Goal: Task Accomplishment & Management: Use online tool/utility

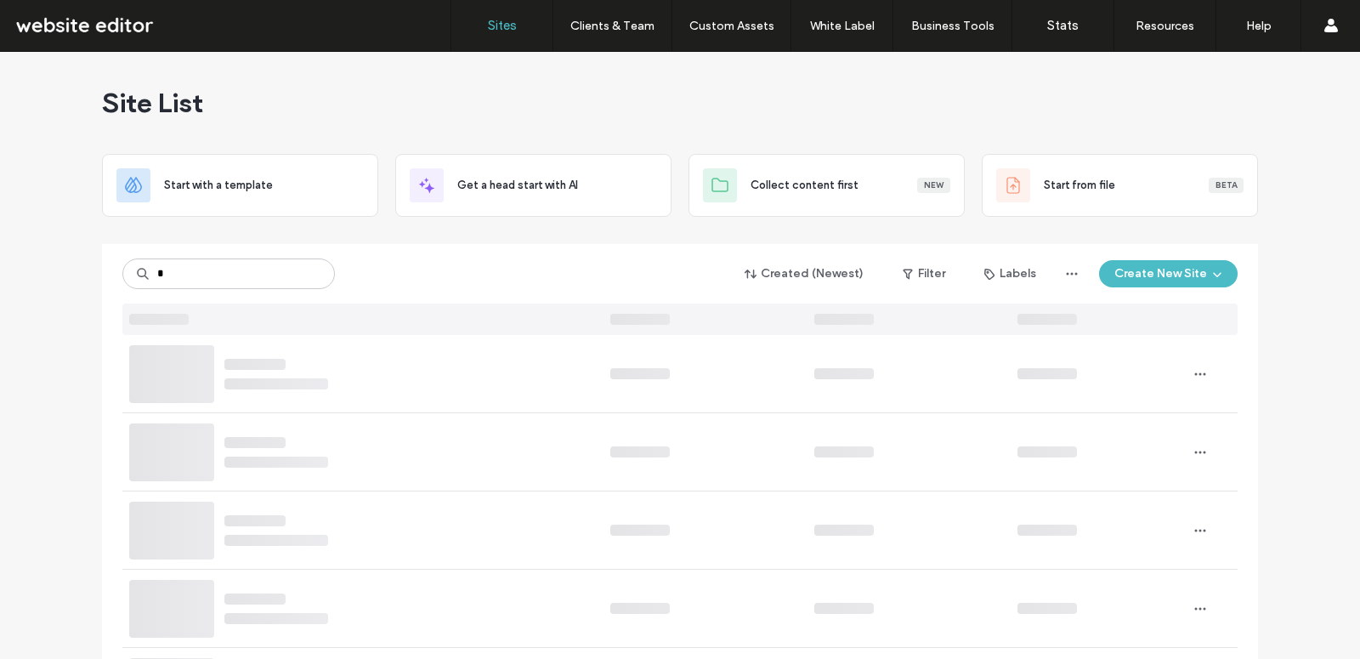
type input "*"
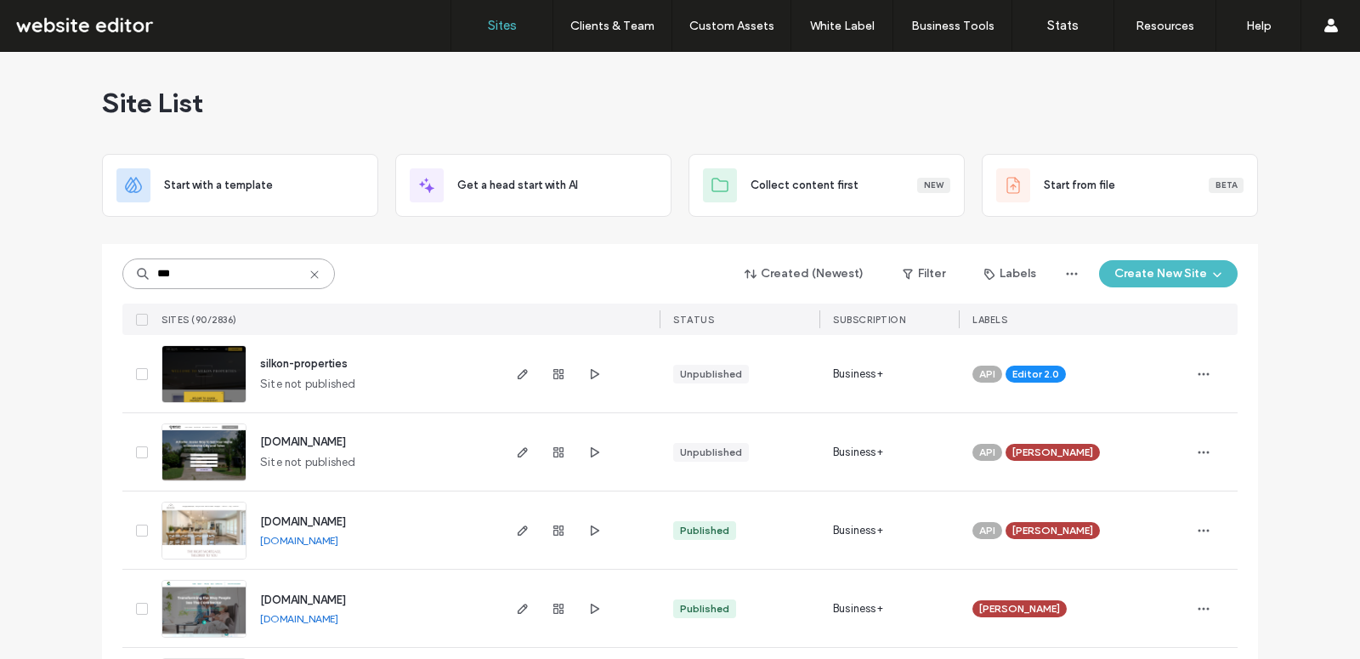
click at [196, 285] on input "***" at bounding box center [228, 273] width 212 height 31
paste input "**********"
click at [188, 269] on input "**********" at bounding box center [228, 273] width 212 height 31
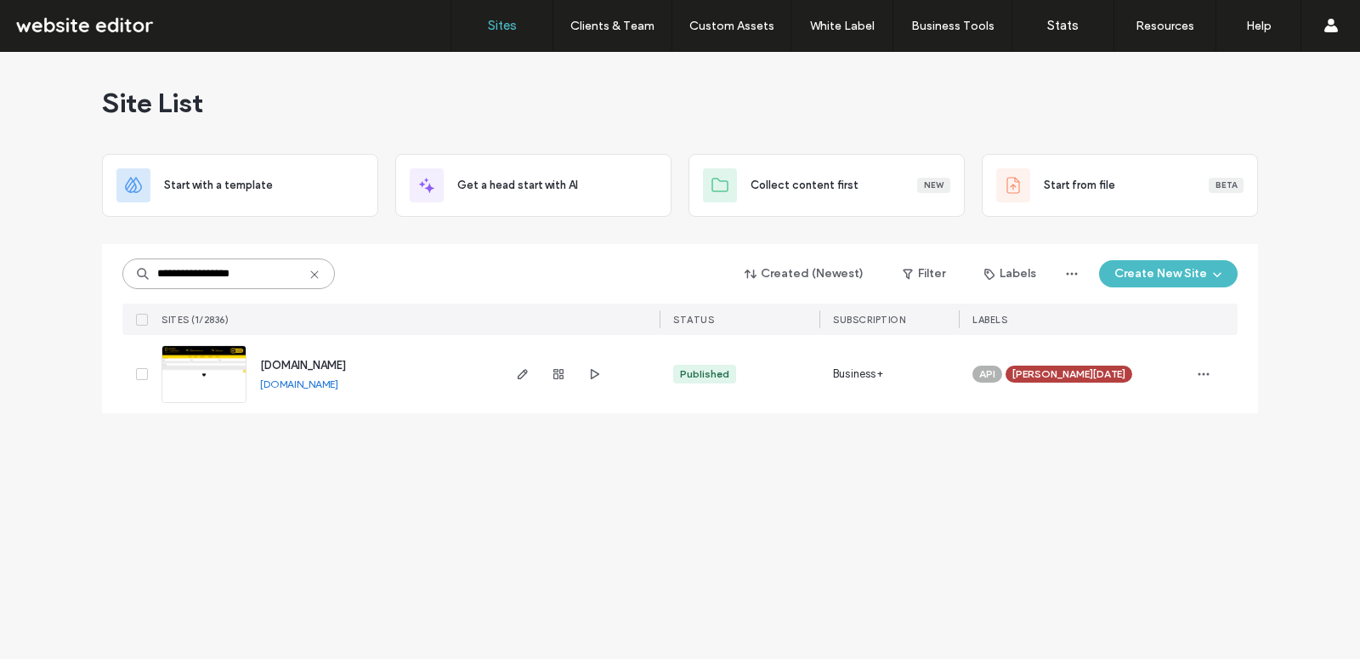
type input "**********"
click at [221, 385] on img at bounding box center [203, 404] width 83 height 116
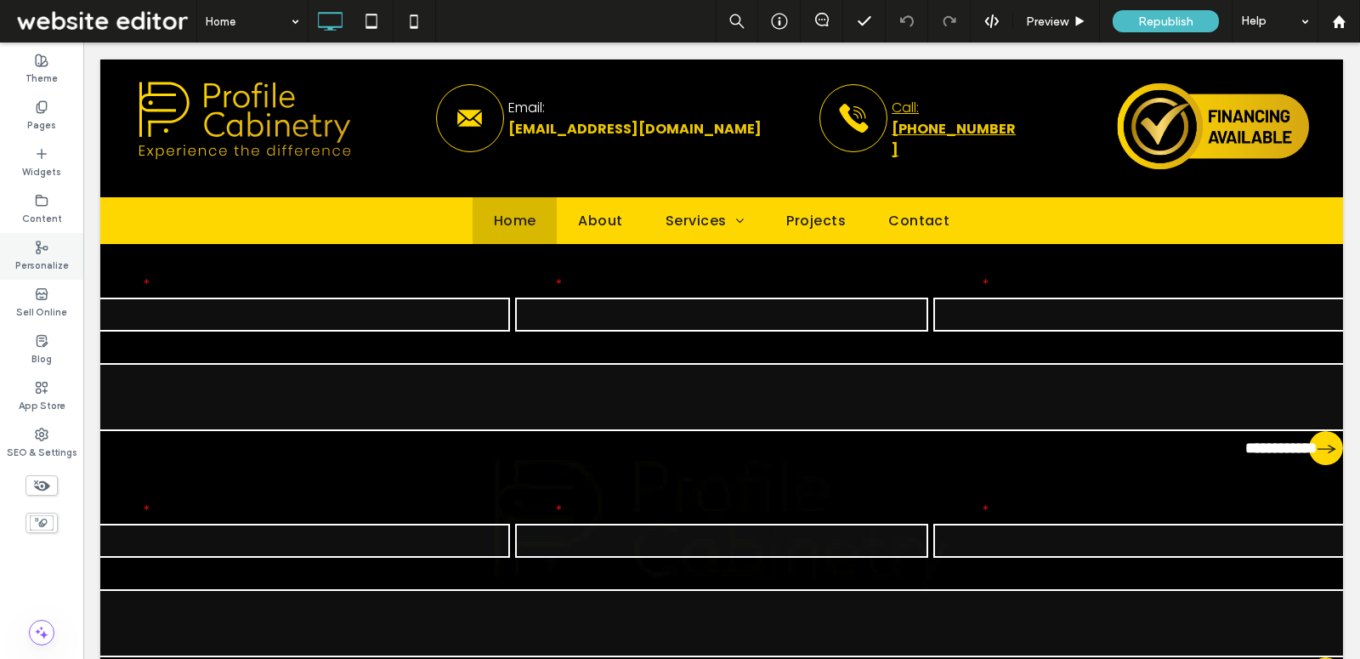
click at [48, 261] on label "Personalize" at bounding box center [42, 263] width 54 height 19
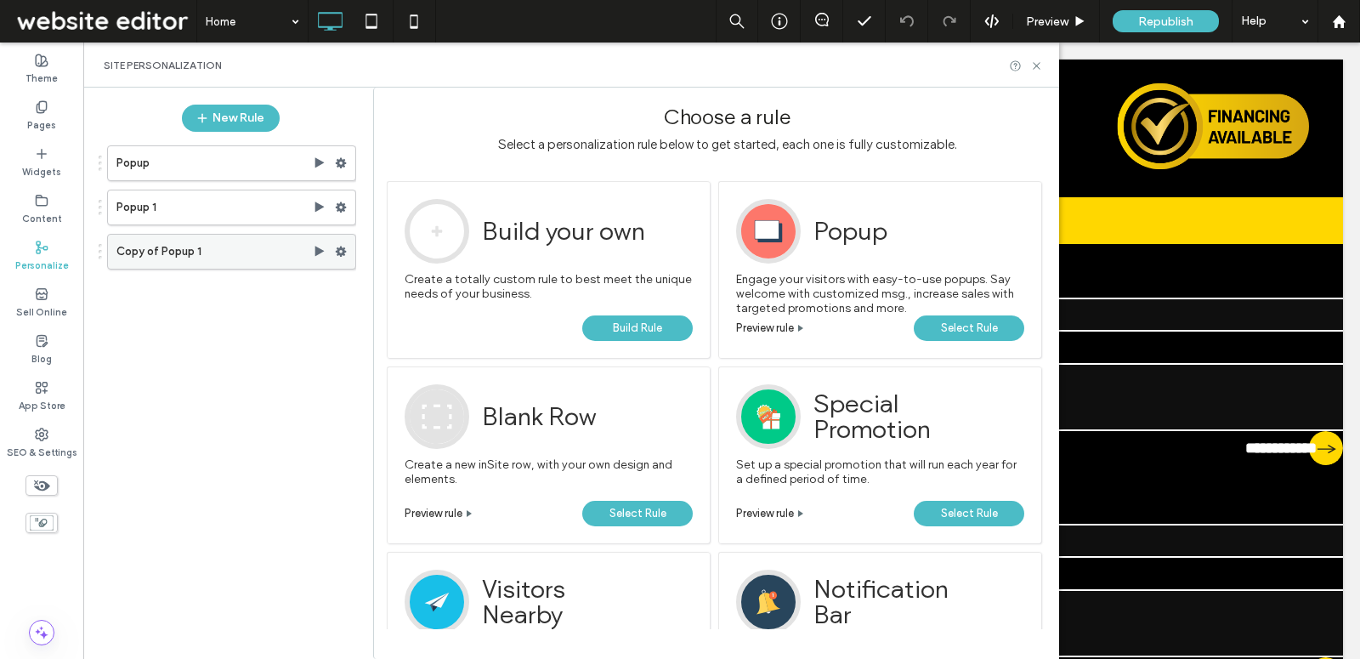
click at [248, 250] on label "Copy of Popup 1" at bounding box center [214, 252] width 196 height 34
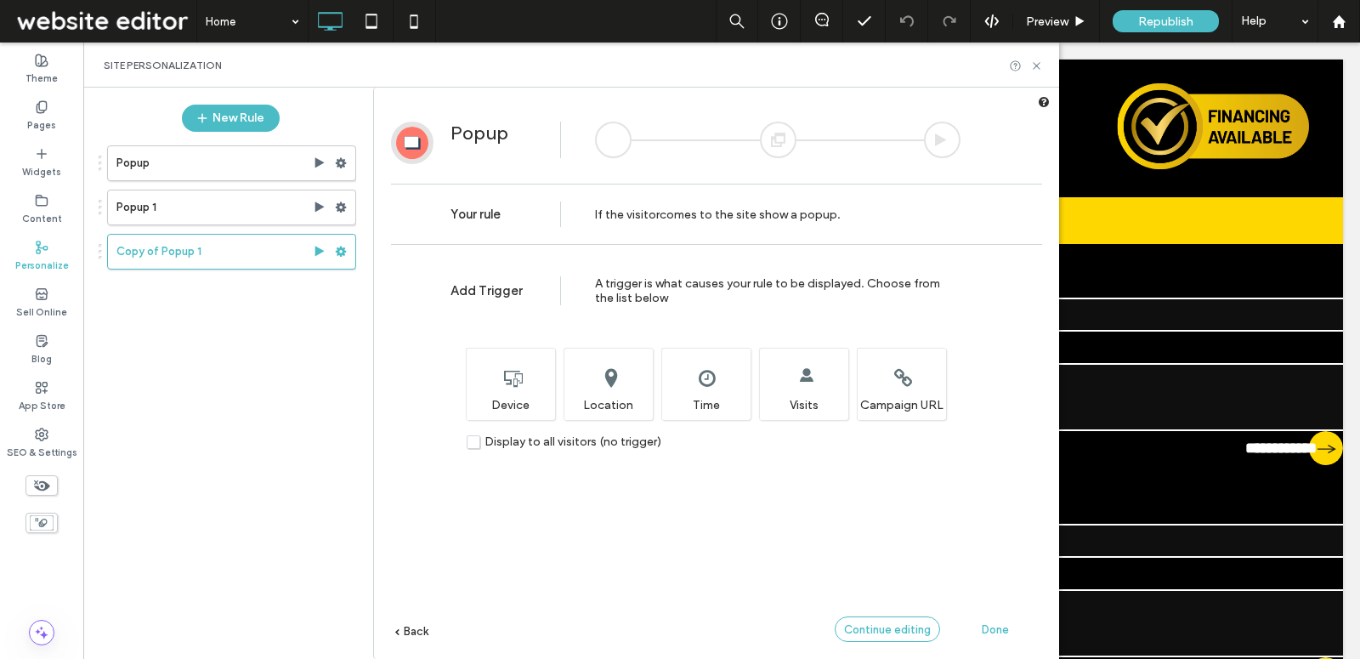
click at [909, 624] on span "Continue editing" at bounding box center [887, 629] width 87 height 13
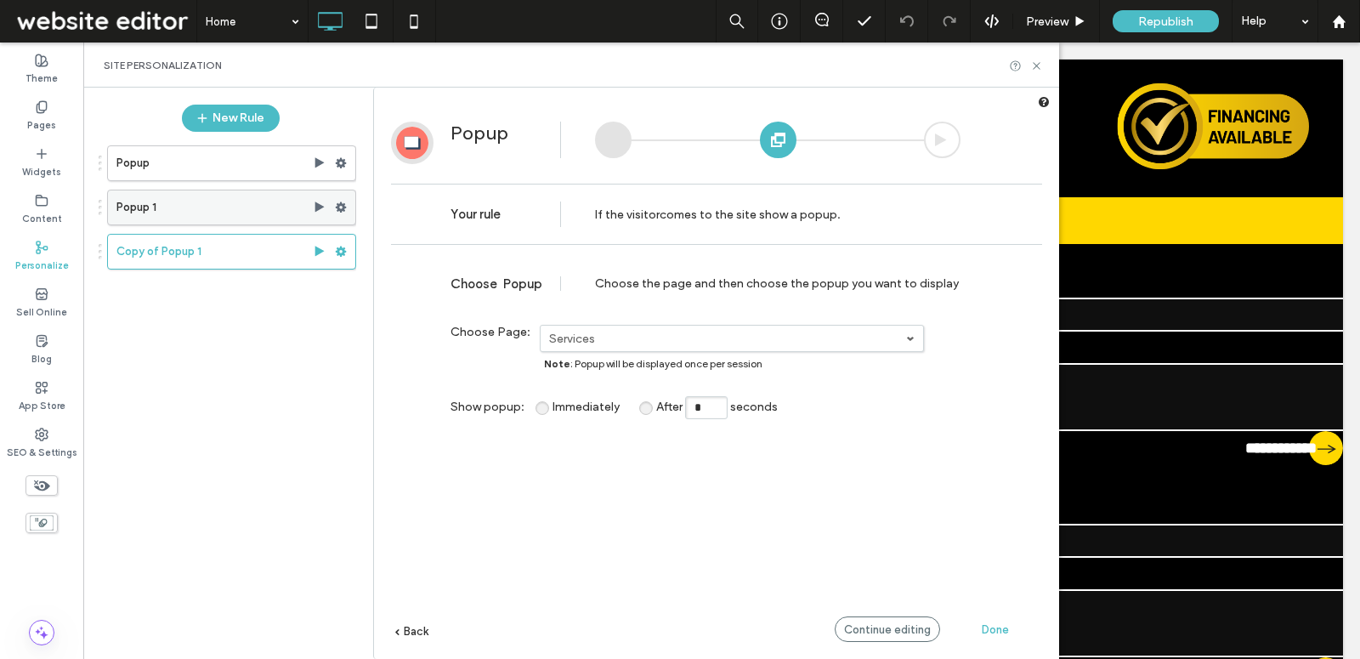
click at [206, 212] on label "Popup 1" at bounding box center [214, 207] width 196 height 34
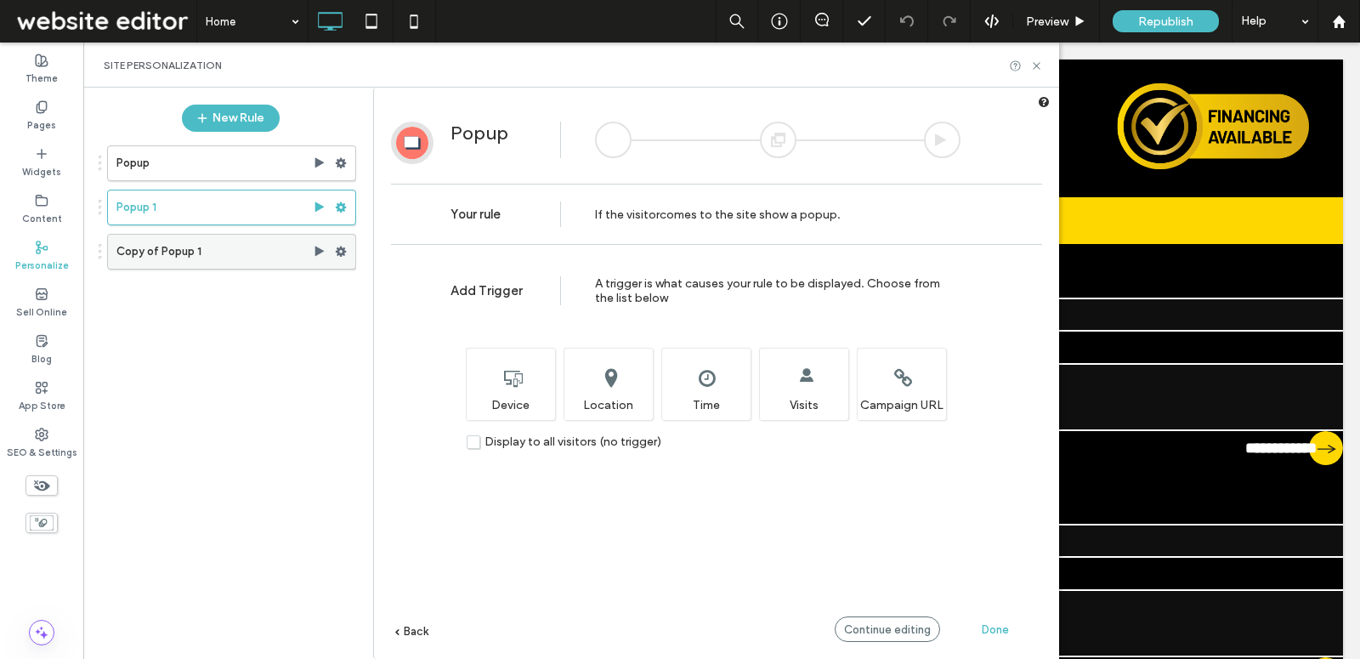
click at [239, 257] on label "Copy of Popup 1" at bounding box center [214, 252] width 196 height 34
click at [879, 641] on div "Continue editing" at bounding box center [887, 628] width 105 height 25
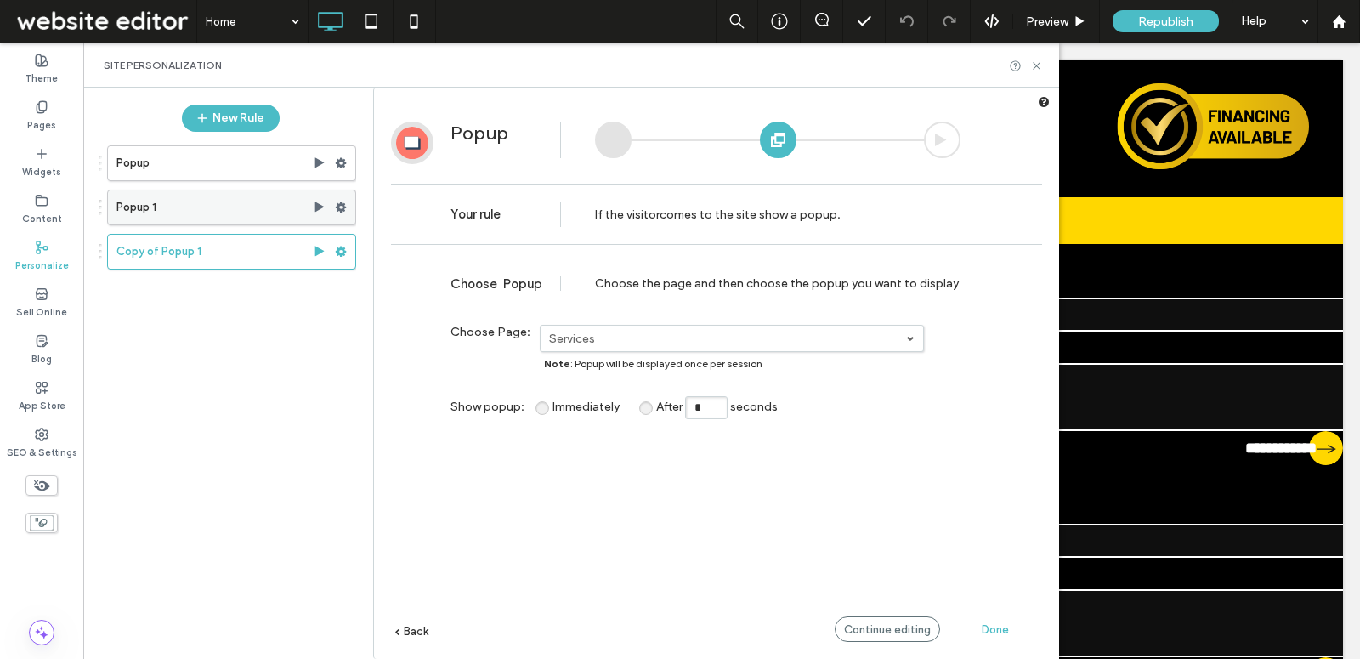
click at [267, 201] on label "Popup 1" at bounding box center [214, 207] width 196 height 34
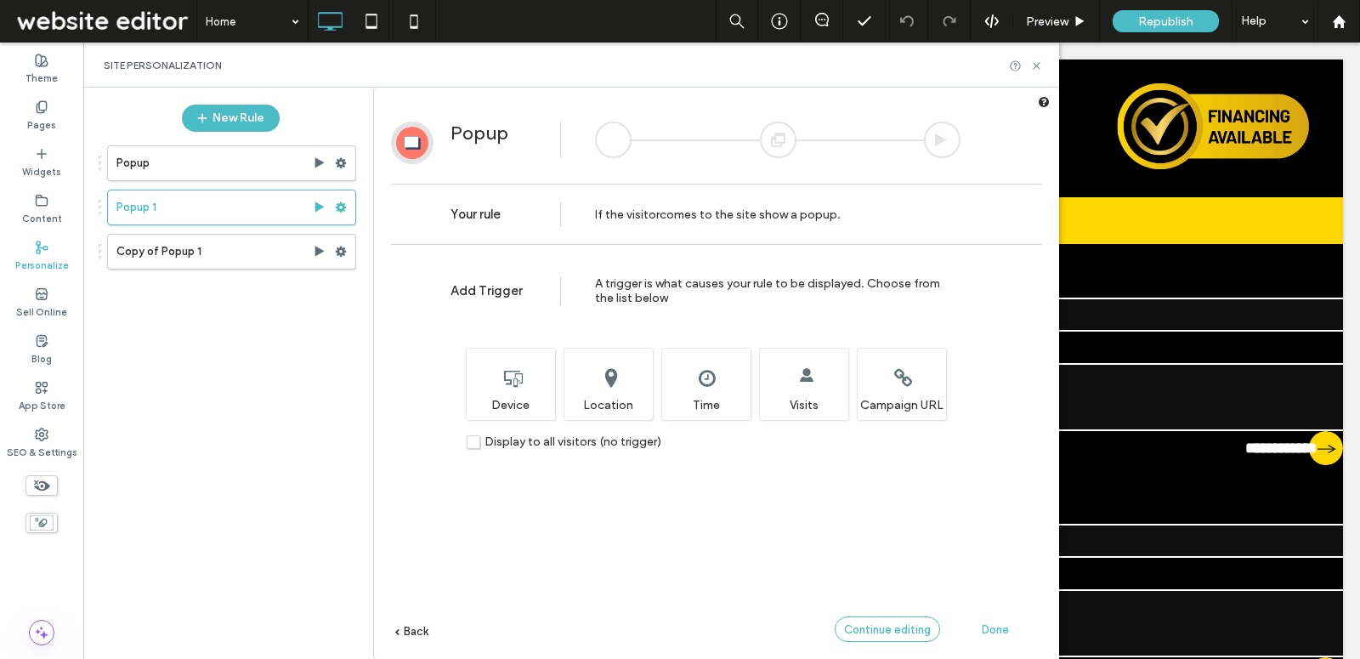
click at [877, 623] on span "Continue editing" at bounding box center [887, 629] width 87 height 13
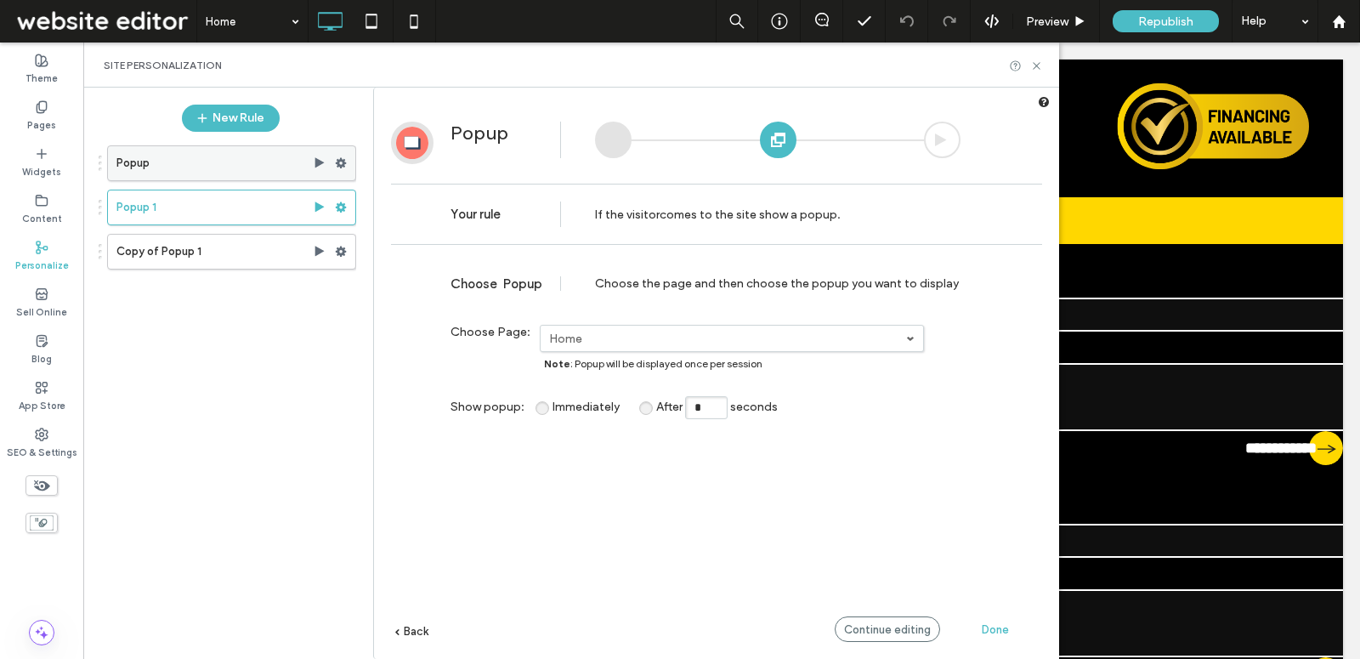
click at [256, 151] on label "Popup" at bounding box center [214, 163] width 196 height 34
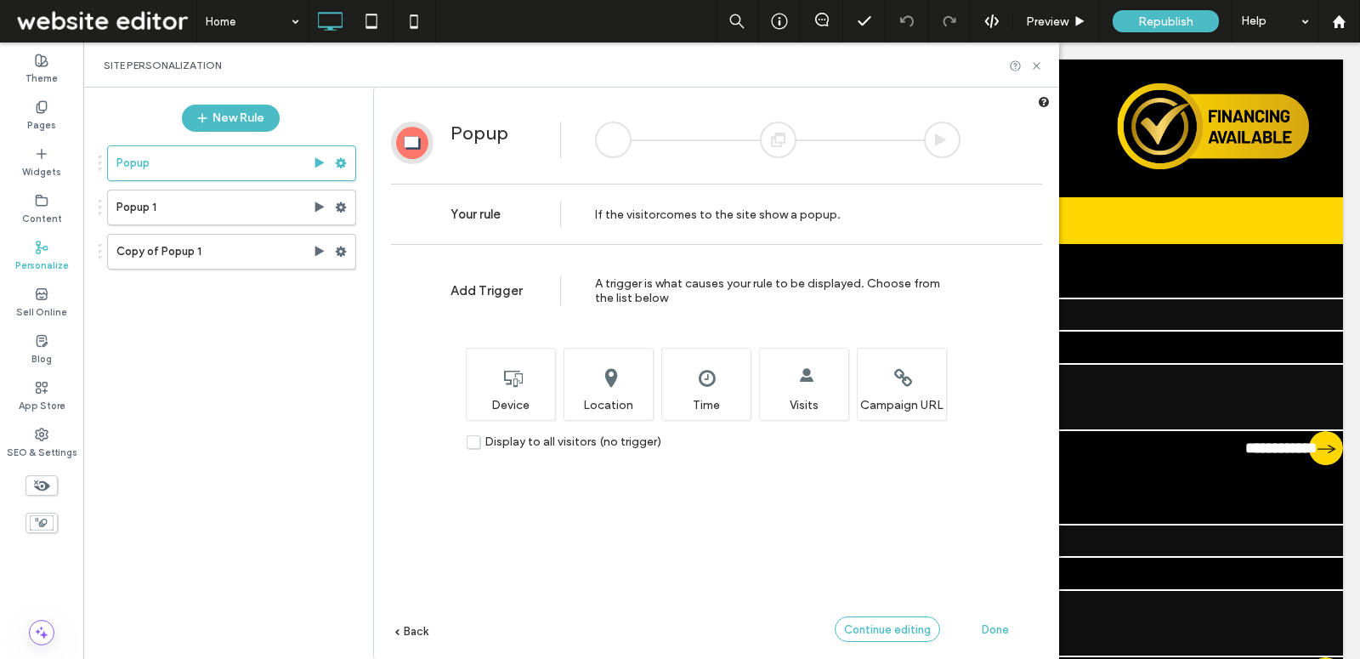
click at [895, 636] on div "Continue editing" at bounding box center [887, 628] width 105 height 25
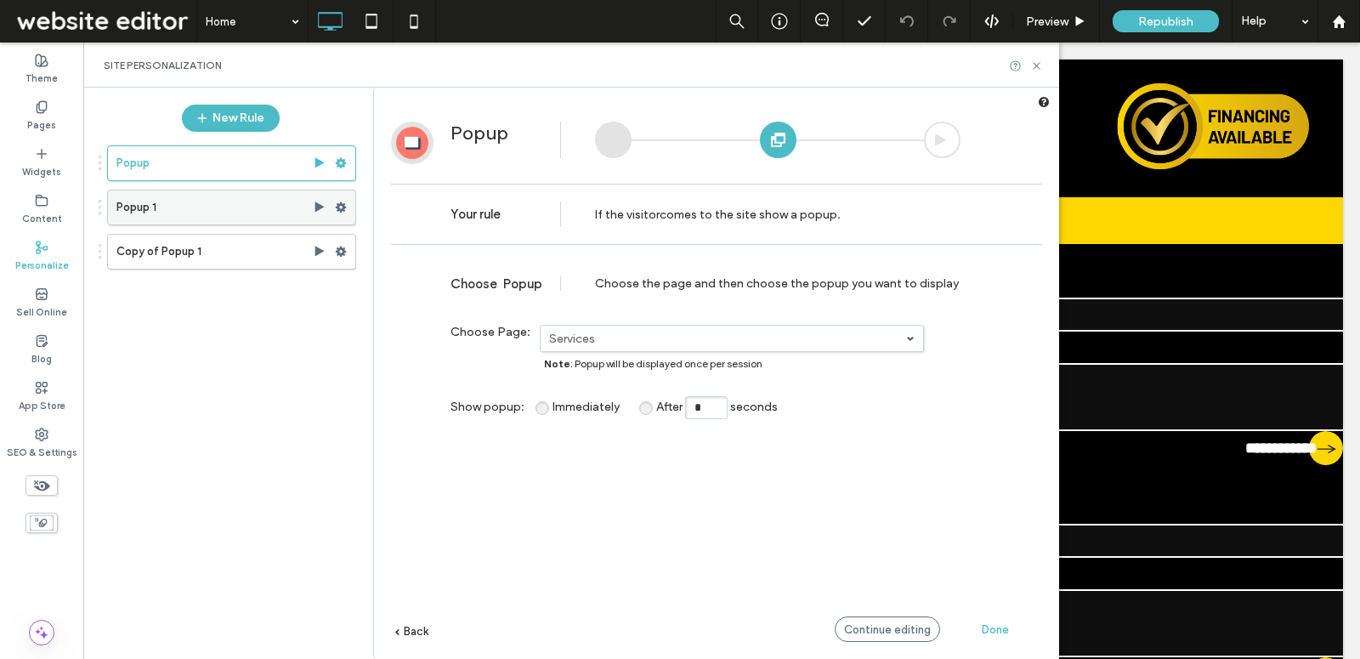
click at [263, 202] on label "Popup 1" at bounding box center [214, 207] width 196 height 34
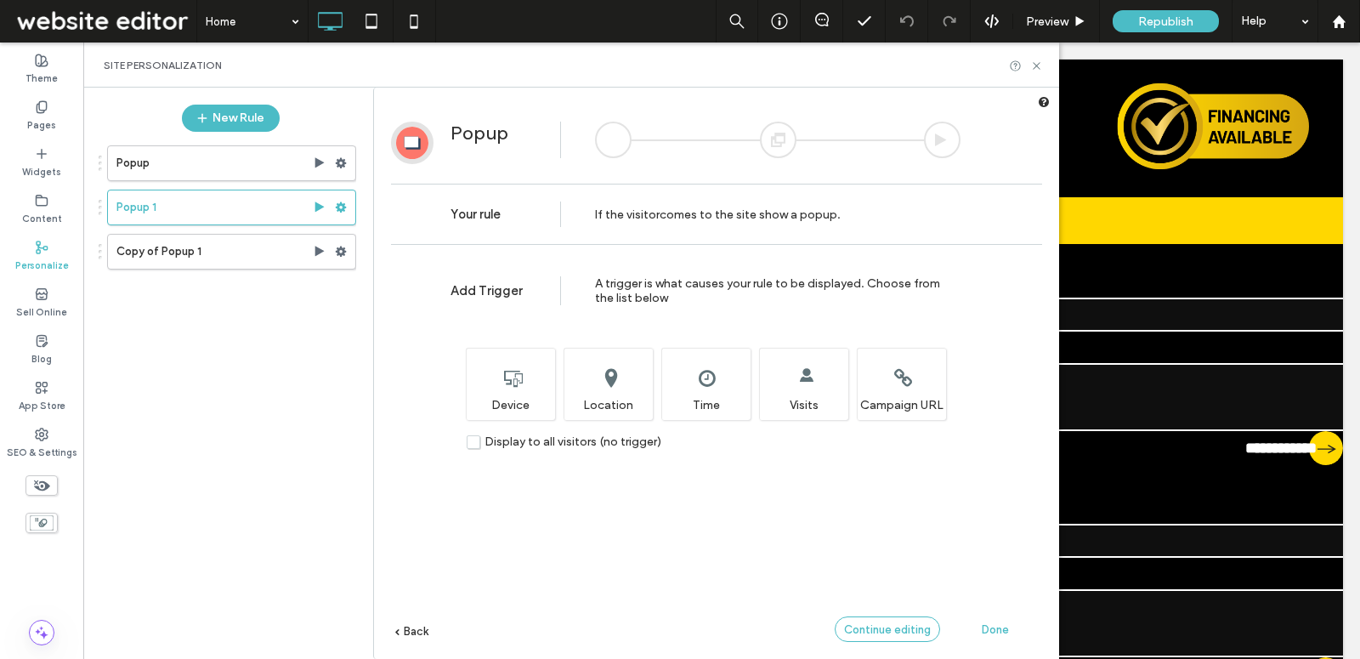
click at [893, 627] on span "Continue editing" at bounding box center [887, 629] width 87 height 13
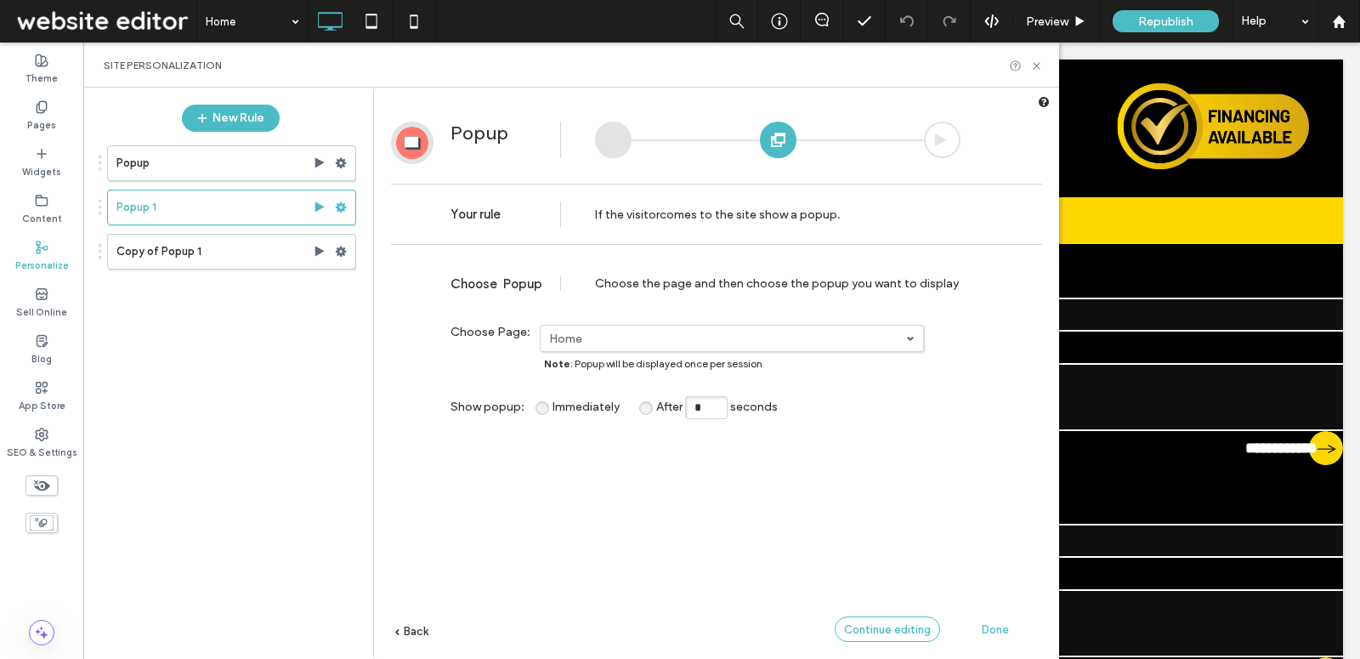
click at [893, 627] on span "Continue editing" at bounding box center [887, 629] width 87 height 13
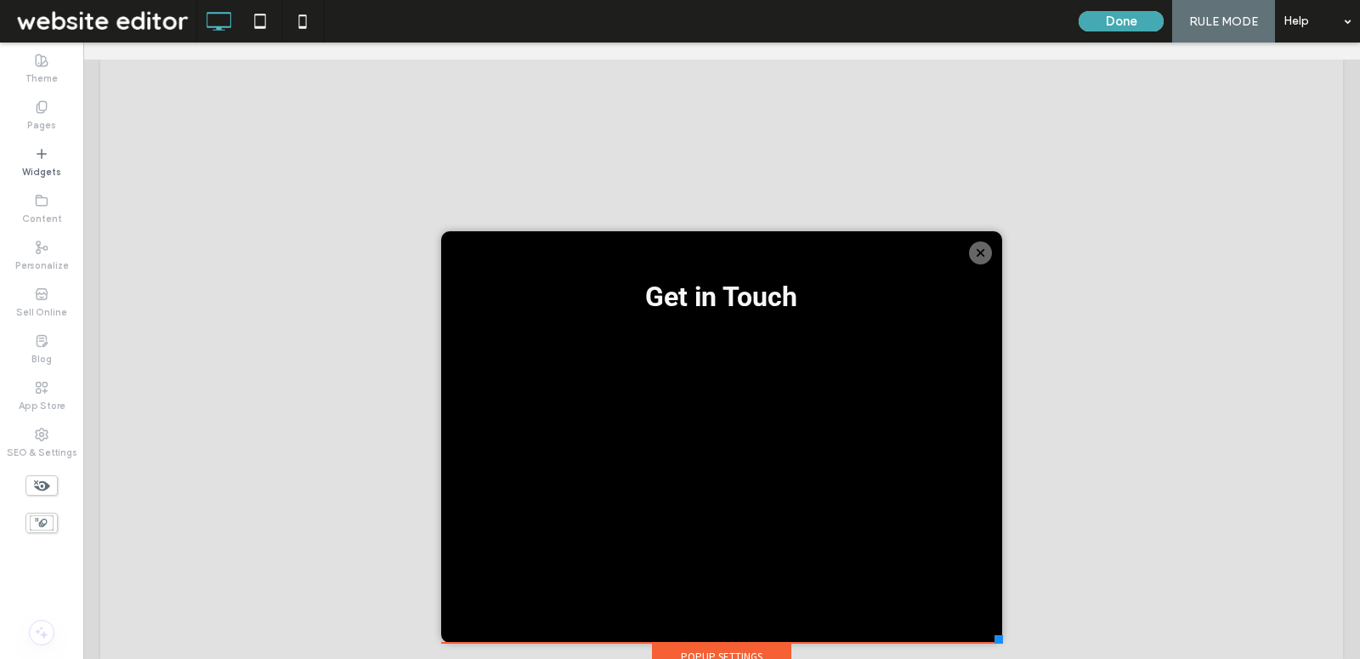
click at [1133, 22] on button "Done" at bounding box center [1120, 21] width 85 height 20
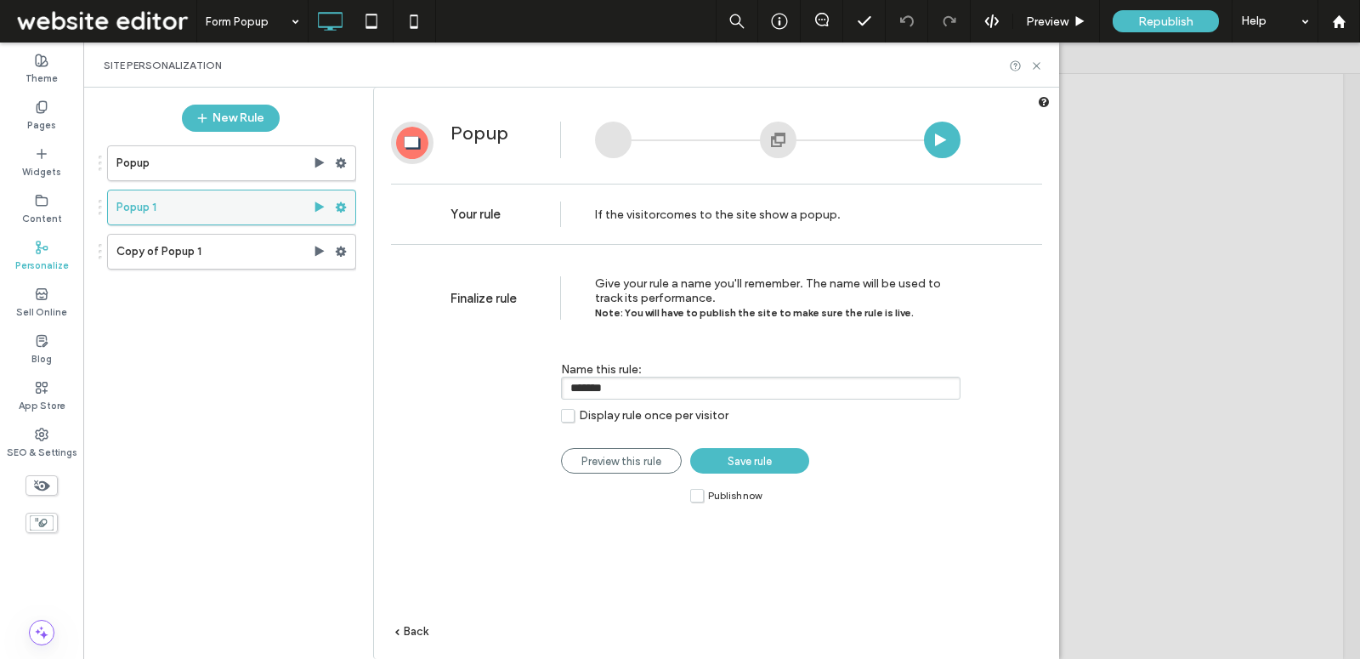
click at [343, 203] on use at bounding box center [341, 207] width 11 height 10
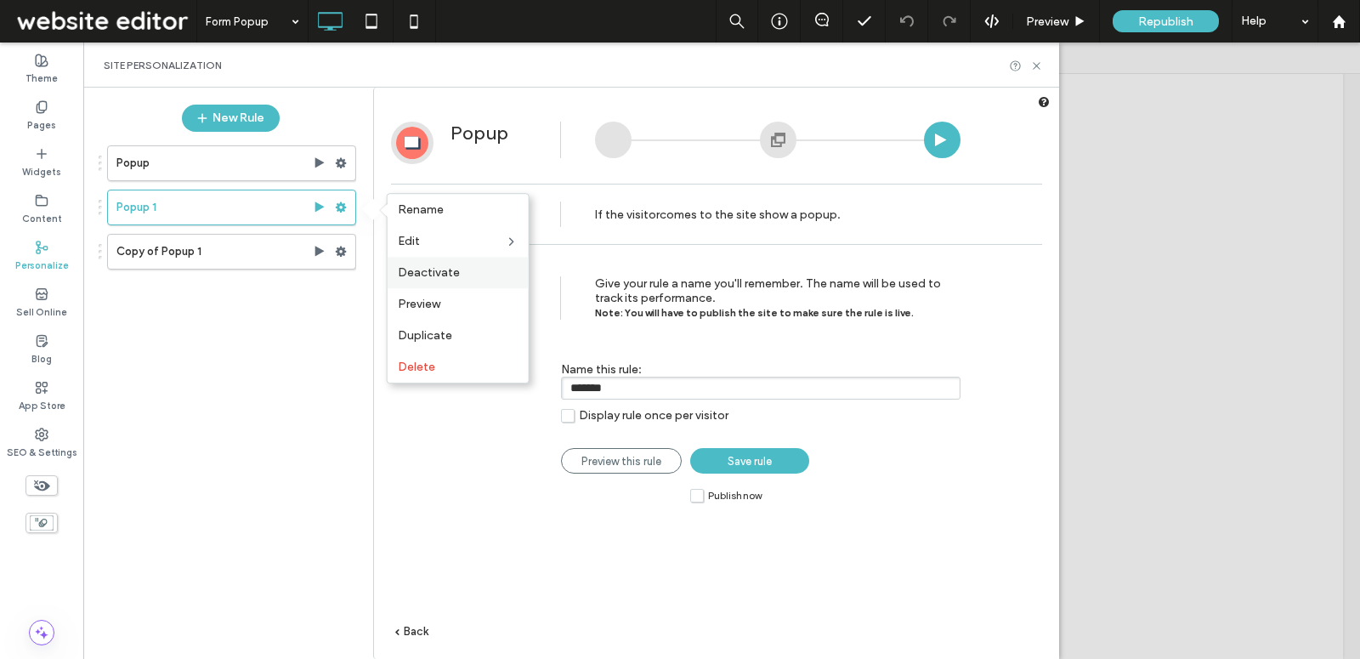
click at [445, 271] on span "Deactivate" at bounding box center [429, 272] width 62 height 14
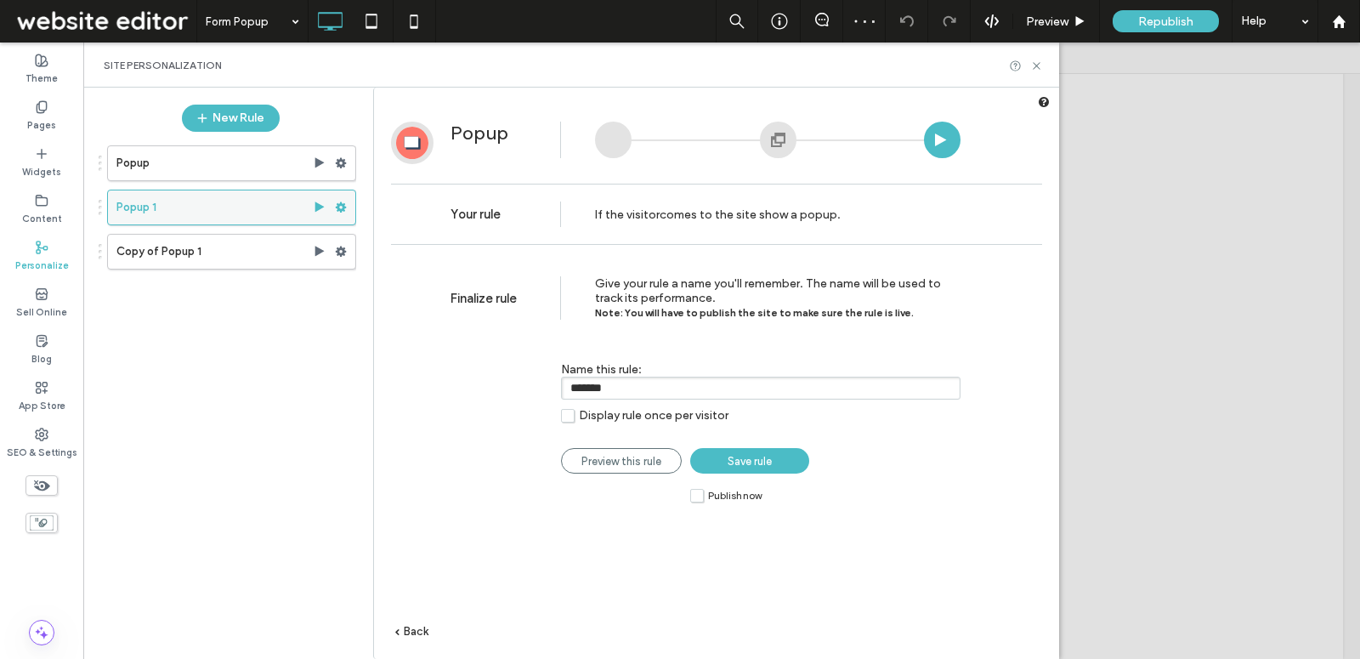
click at [338, 202] on use at bounding box center [341, 207] width 11 height 10
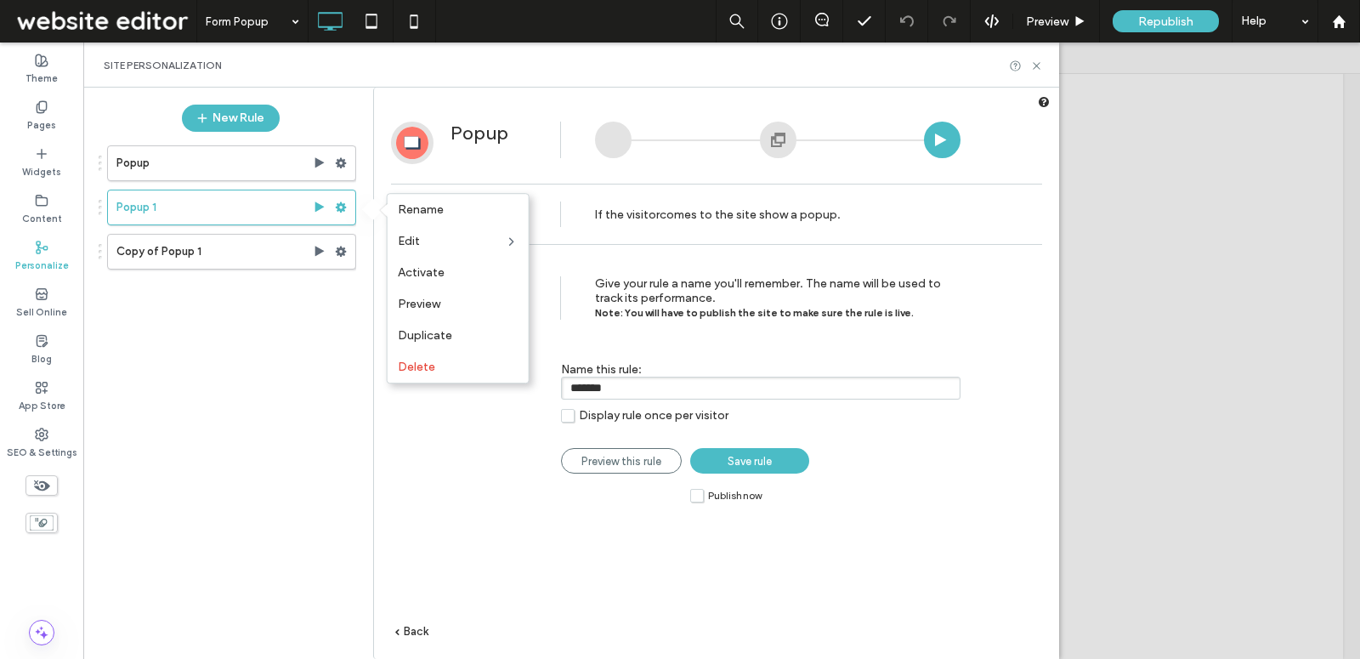
click at [405, 475] on div "Finalize rule Give your rule a name you'll remember. The name will be used to t…" at bounding box center [716, 481] width 685 height 456
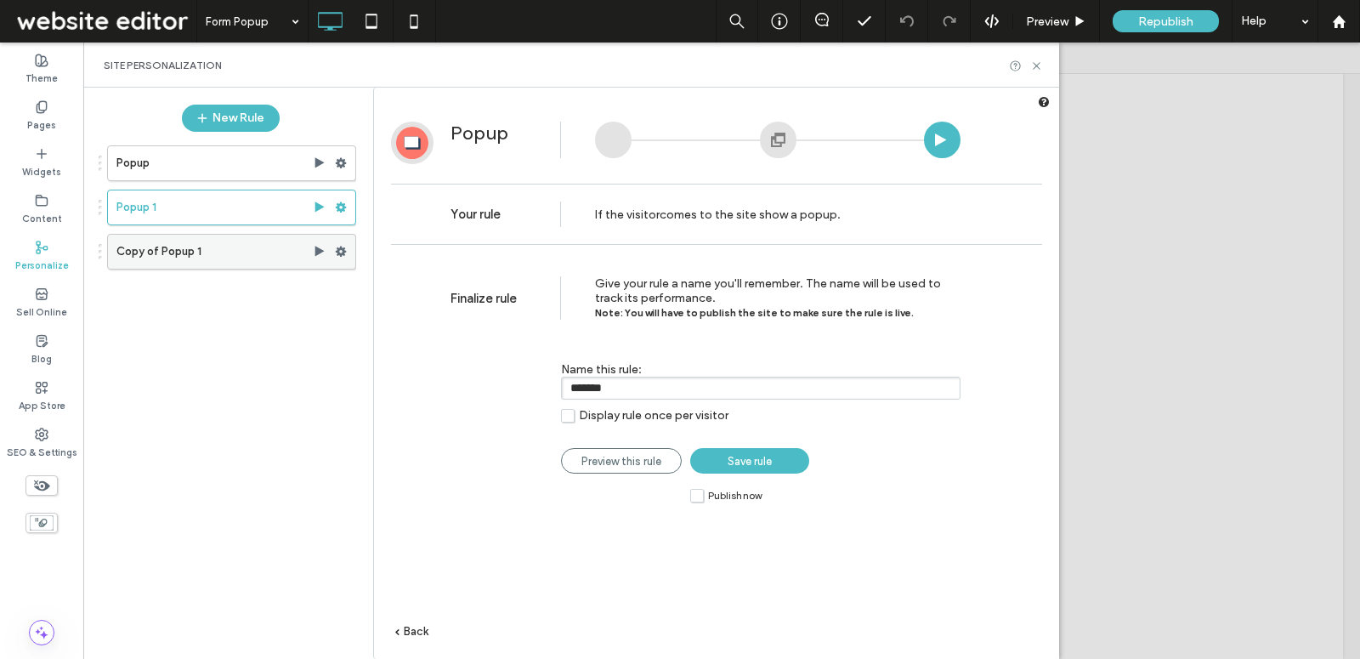
click at [268, 244] on label "Copy of Popup 1" at bounding box center [214, 252] width 196 height 34
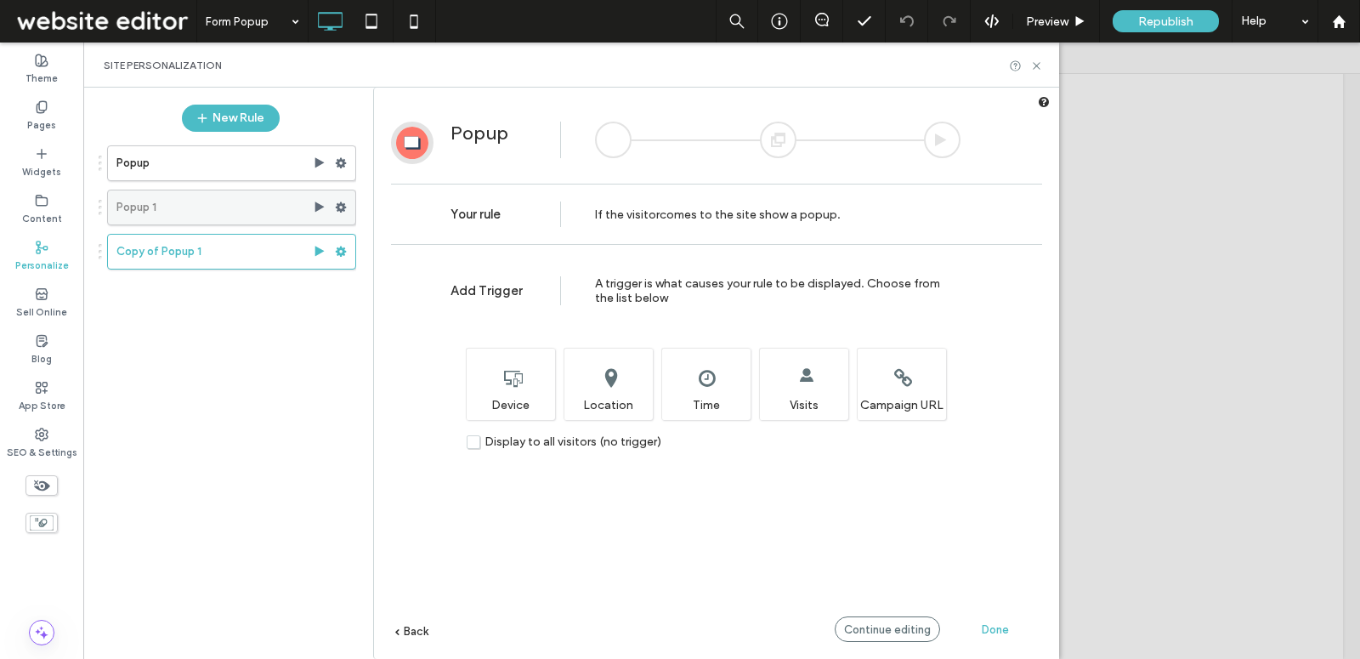
click at [260, 206] on label "Popup 1" at bounding box center [214, 207] width 196 height 34
click at [264, 212] on label "Popup 1" at bounding box center [214, 207] width 196 height 34
click at [263, 255] on label "Copy of Popup 1" at bounding box center [214, 252] width 196 height 34
click at [1037, 64] on use at bounding box center [1036, 65] width 7 height 7
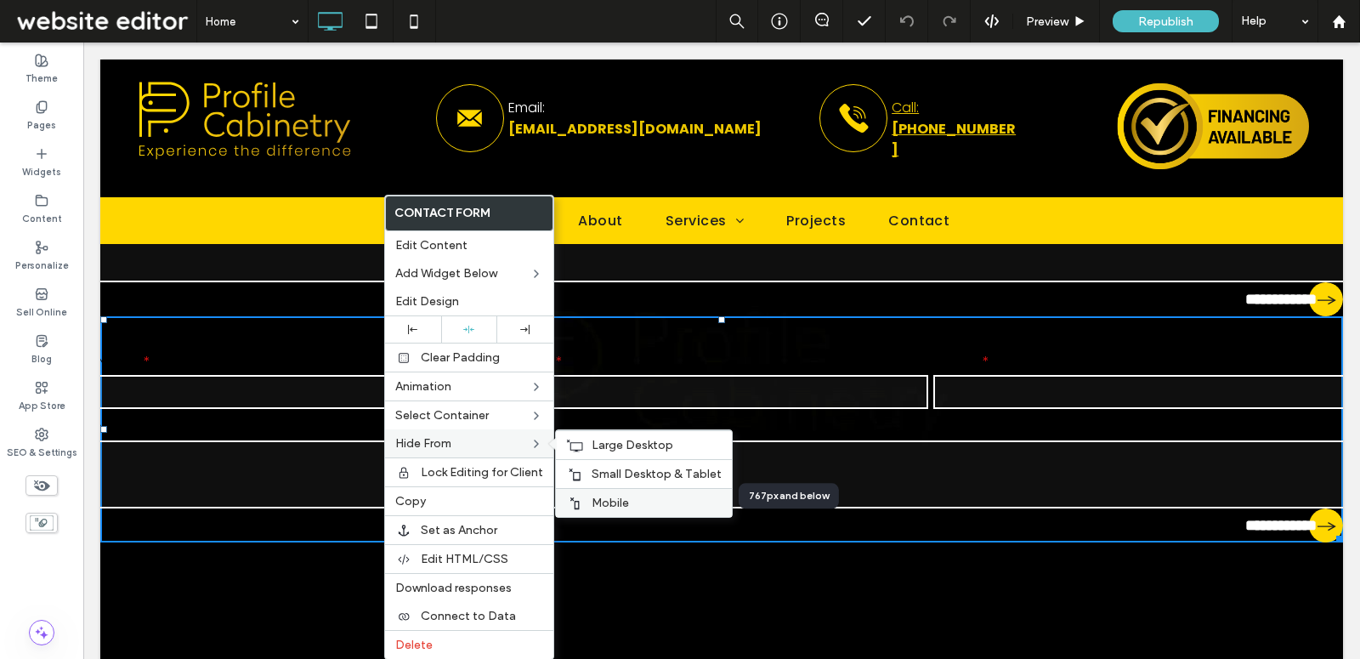
click at [597, 496] on span "Mobile" at bounding box center [610, 502] width 37 height 14
click at [604, 469] on textarea at bounding box center [722, 474] width 1248 height 68
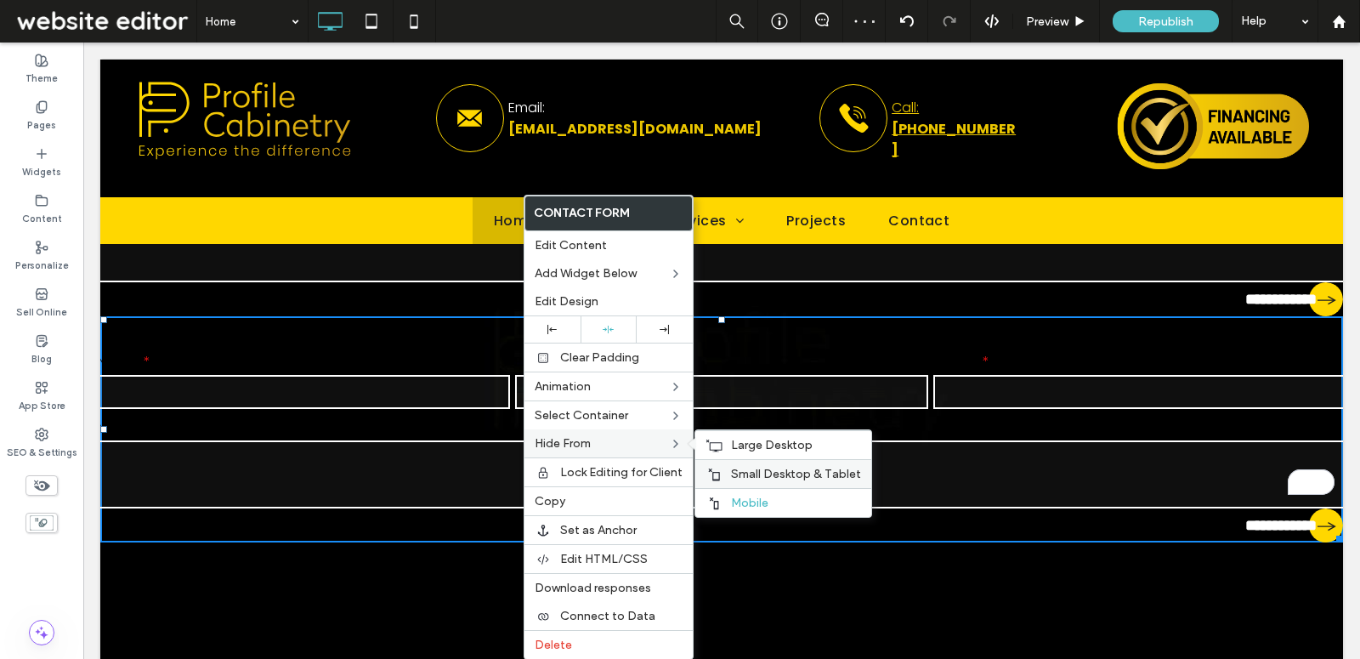
click at [731, 467] on span "Small Desktop & Tablet" at bounding box center [796, 474] width 130 height 14
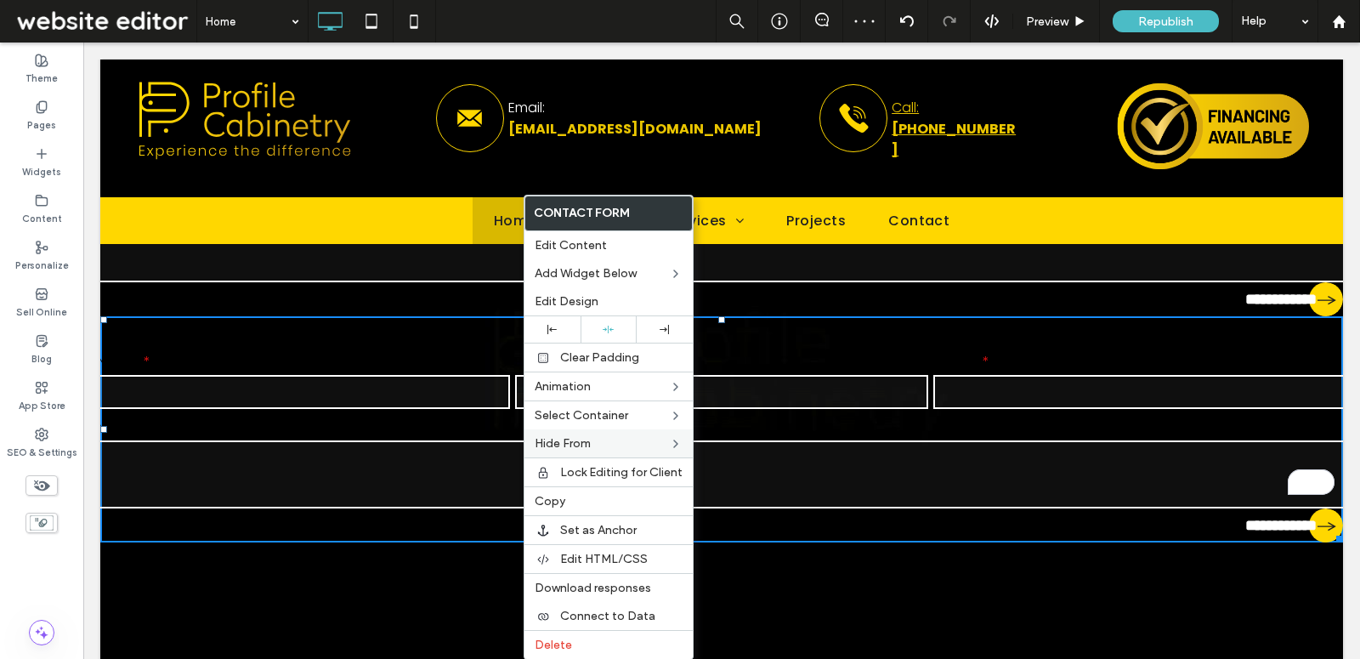
click at [733, 439] on div "Message:" at bounding box center [722, 463] width 1254 height 99
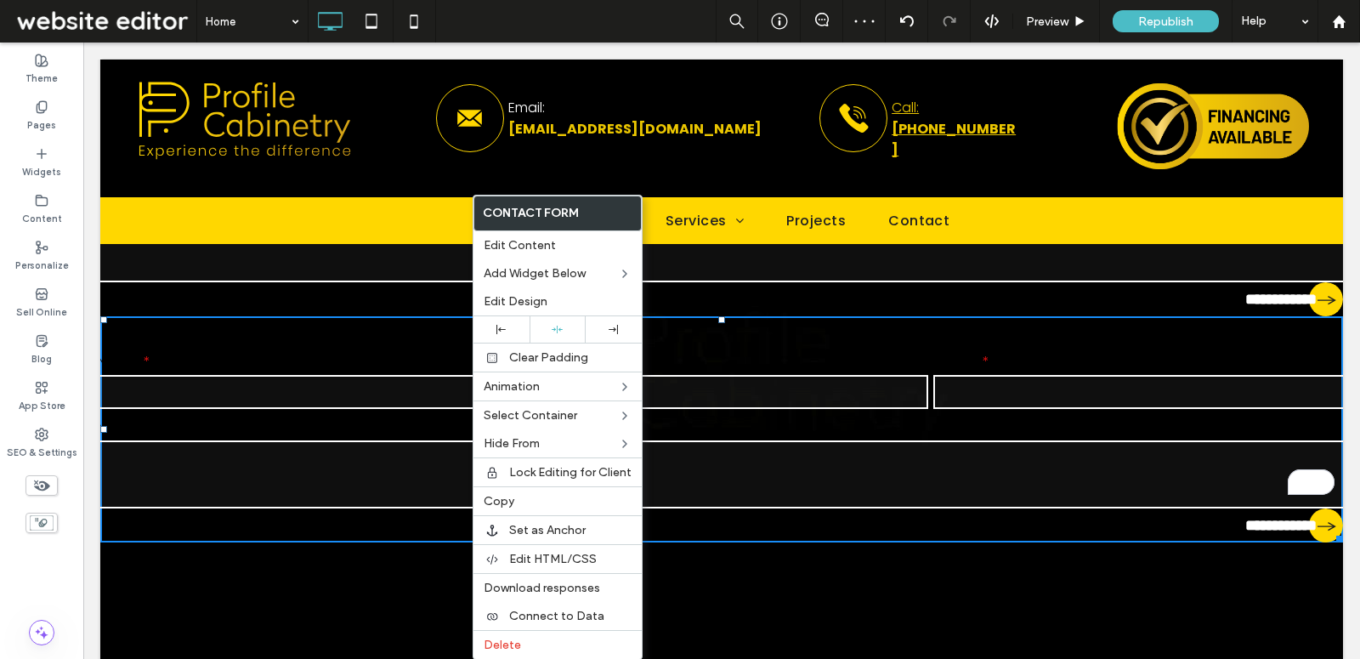
drag, startPoint x: 471, startPoint y: 434, endPoint x: 563, endPoint y: 479, distance: 102.2
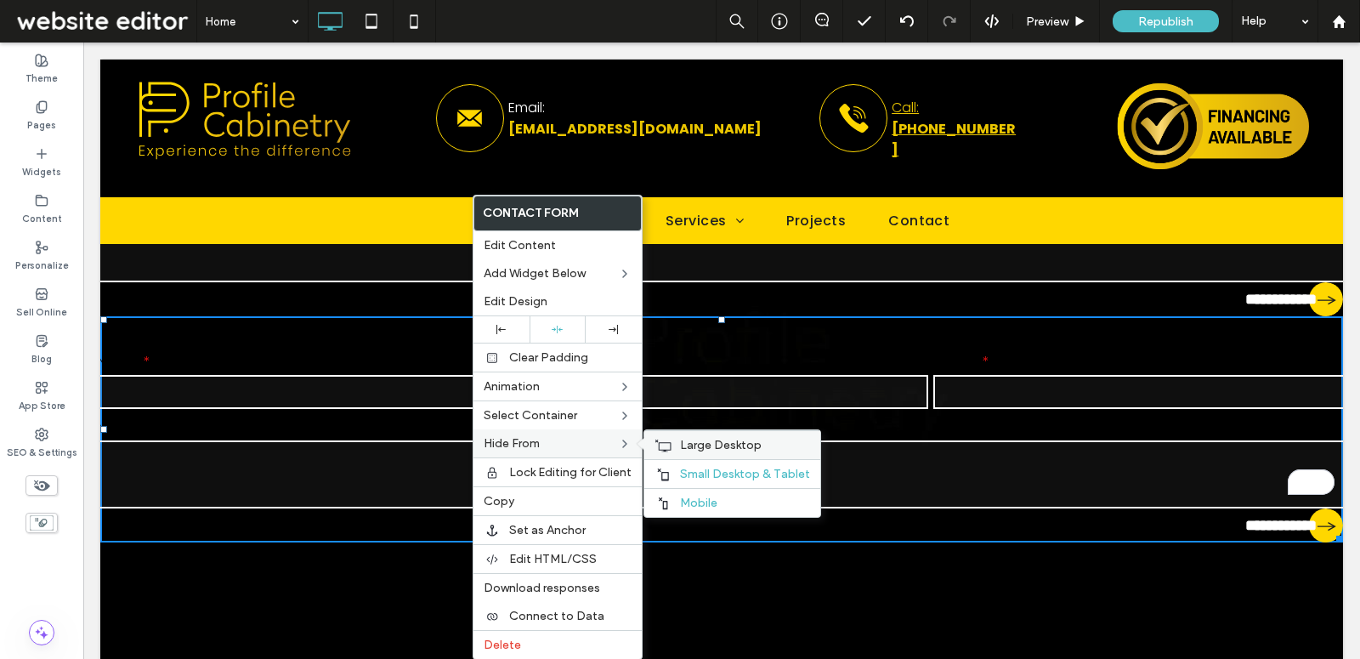
click at [674, 435] on div "Large Desktop" at bounding box center [732, 444] width 176 height 29
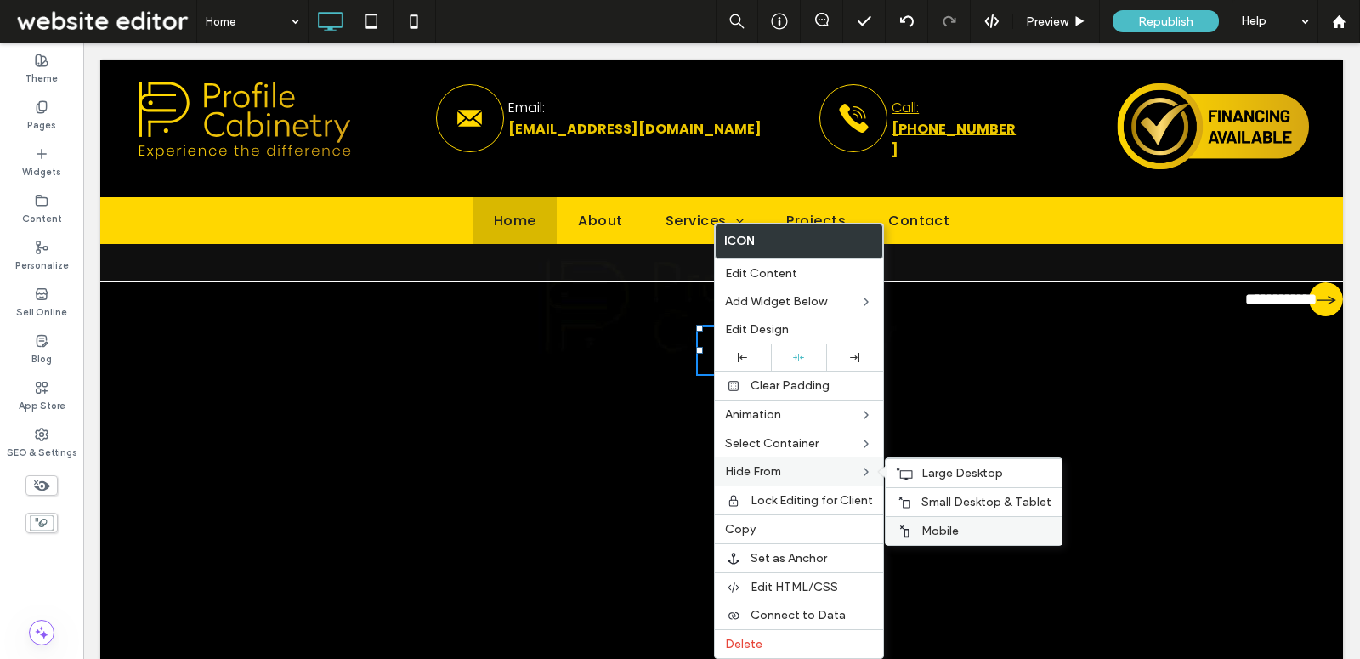
click at [915, 520] on div "Mobile" at bounding box center [974, 530] width 176 height 29
click at [926, 497] on span "Small Desktop & Tablet" at bounding box center [986, 502] width 130 height 14
click at [923, 472] on span "Large Desktop" at bounding box center [962, 473] width 82 height 14
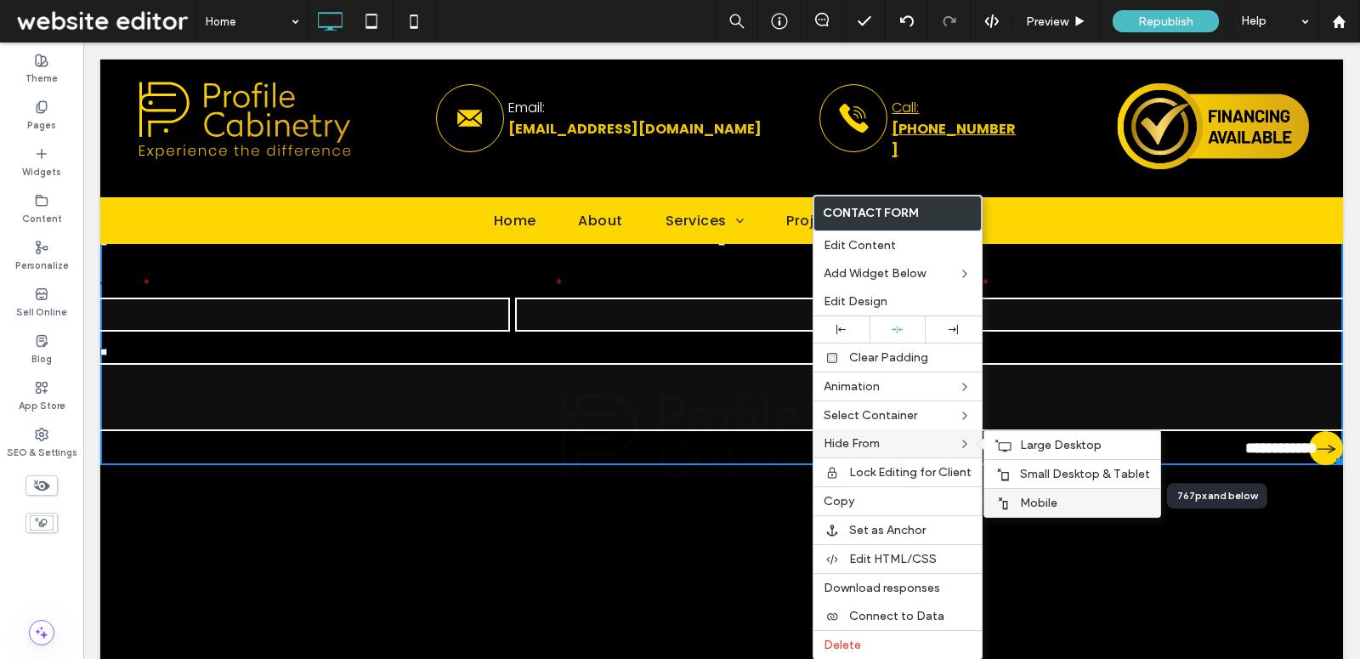
click at [1048, 495] on span "Mobile" at bounding box center [1038, 502] width 37 height 14
click at [1050, 467] on span "Small Desktop & Tablet" at bounding box center [1085, 474] width 130 height 14
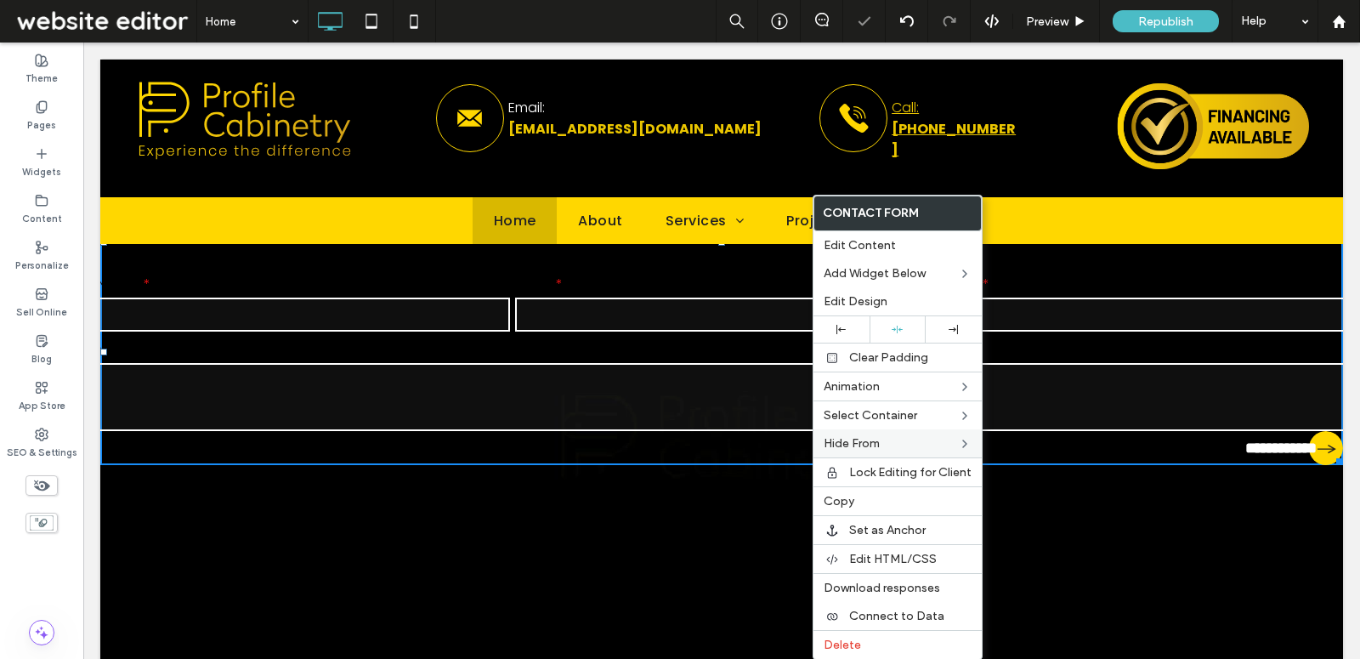
click at [1045, 443] on form "**********" at bounding box center [721, 371] width 1243 height 188
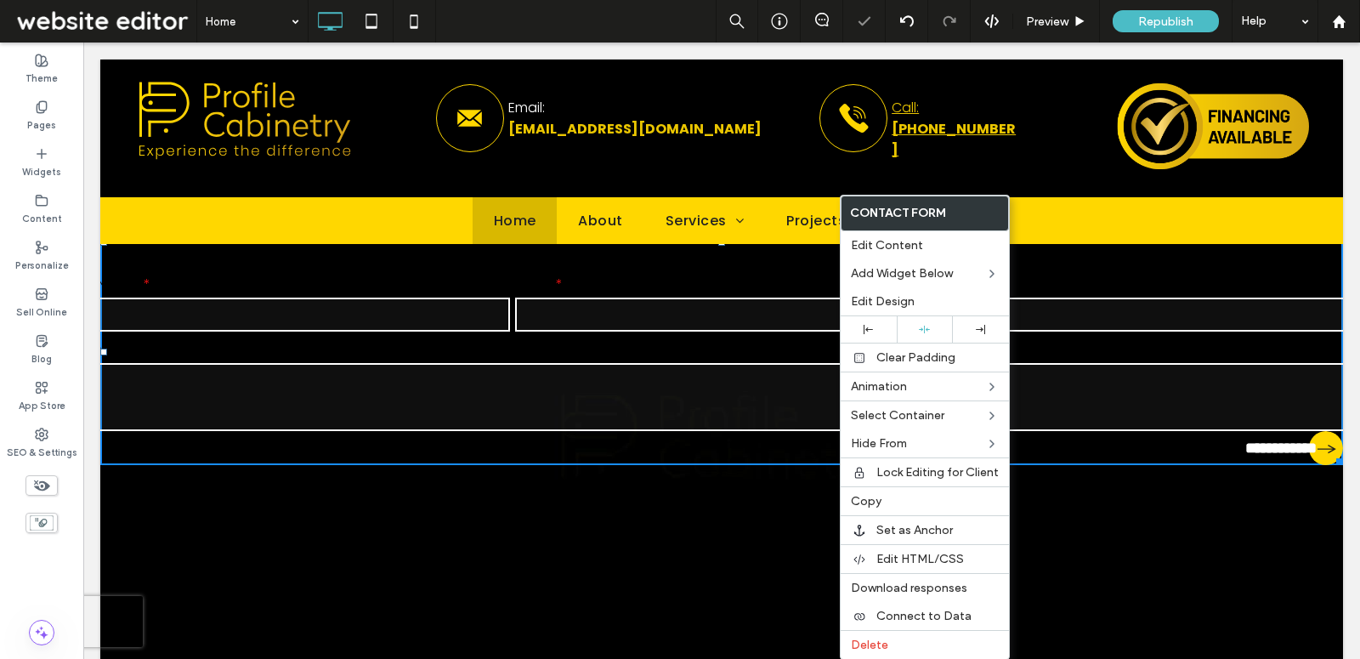
drag, startPoint x: 838, startPoint y: 427, endPoint x: 967, endPoint y: 483, distance: 140.5
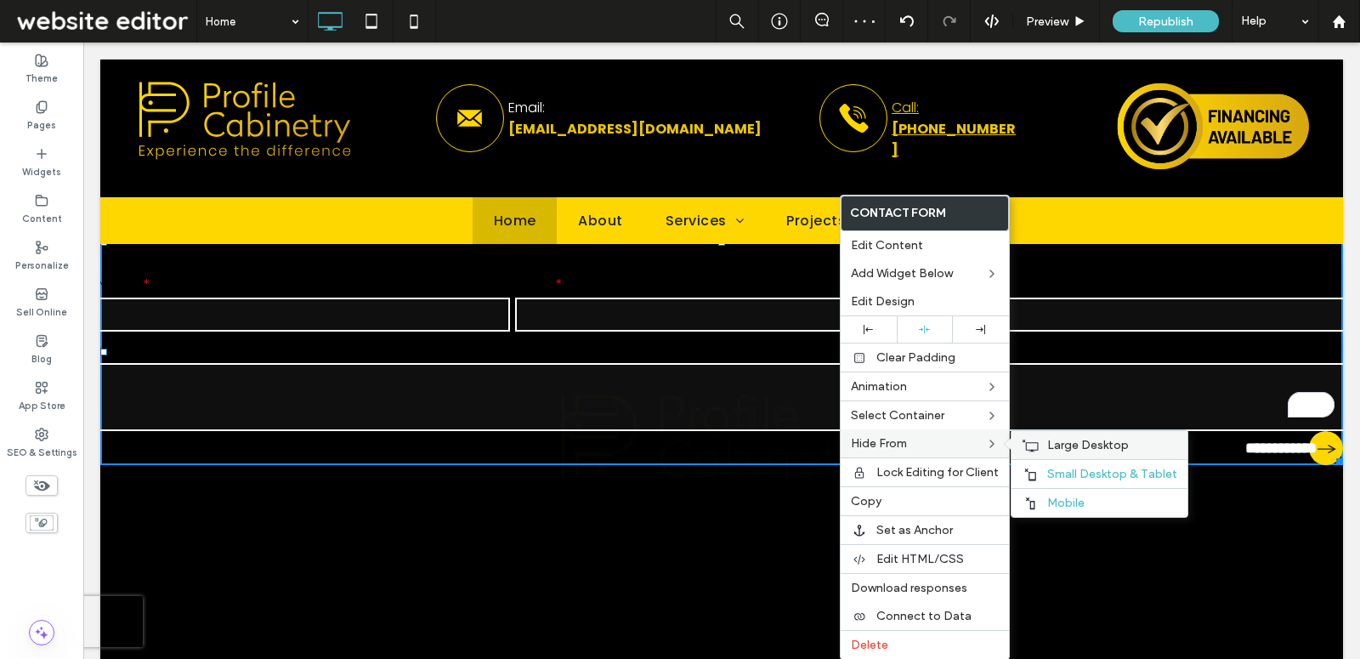
click at [1033, 439] on icon at bounding box center [1030, 446] width 17 height 14
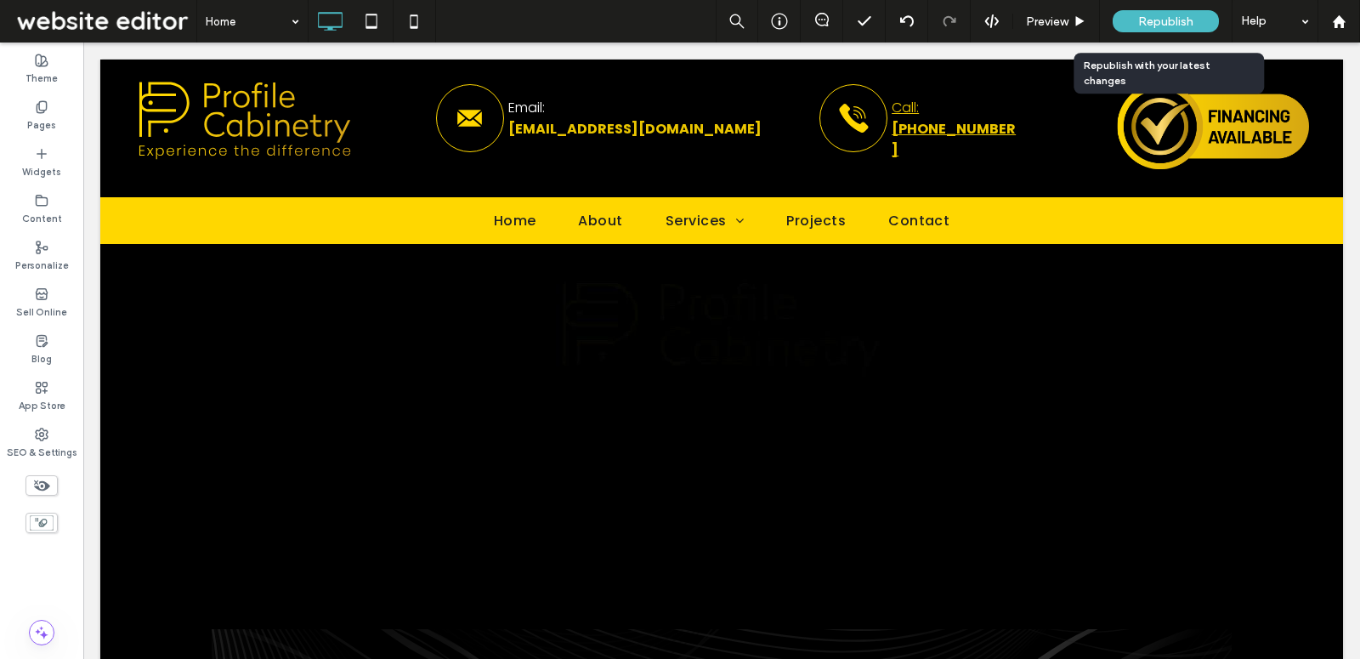
click at [1162, 10] on div "Republish" at bounding box center [1165, 21] width 106 height 22
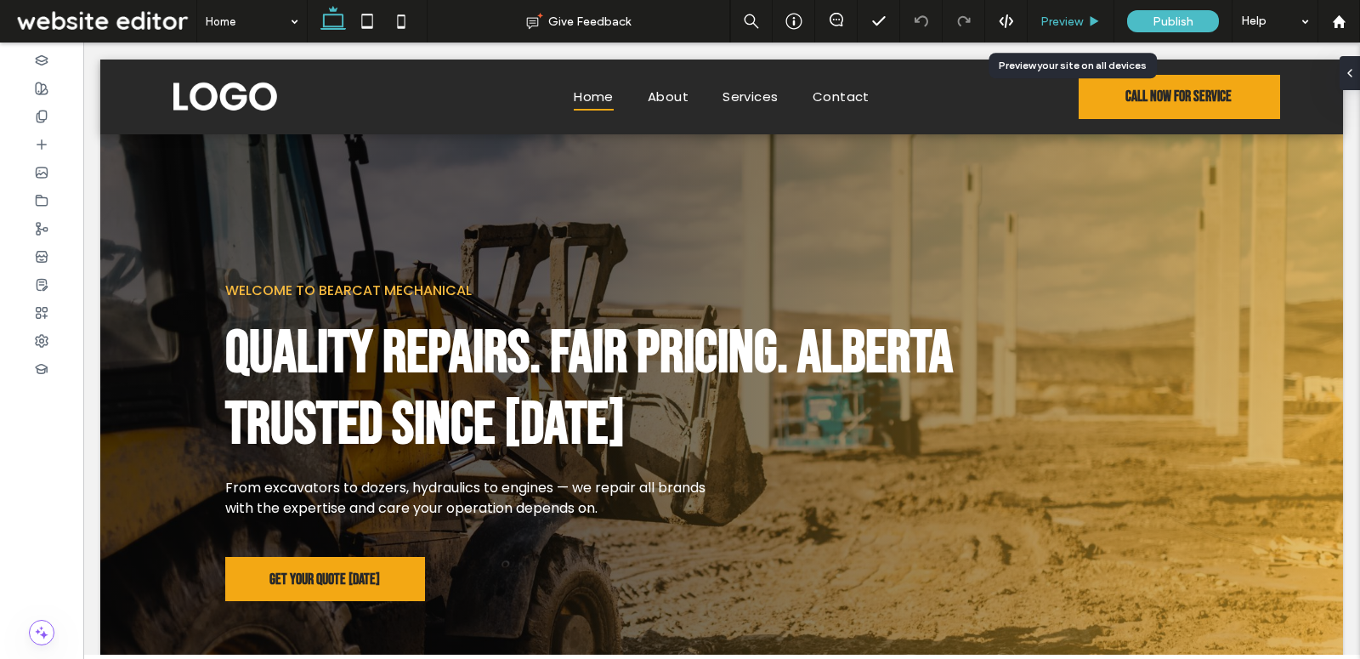
click at [1058, 22] on span "Preview" at bounding box center [1061, 21] width 42 height 14
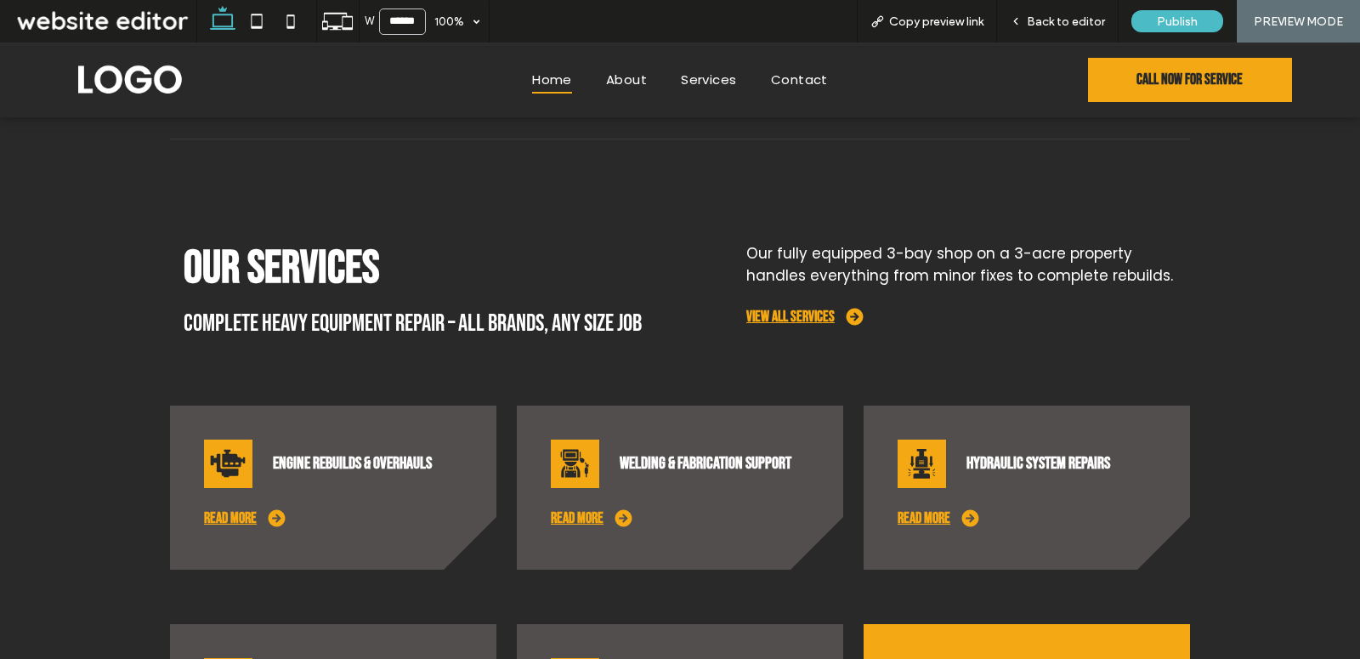
scroll to position [1220, 0]
